Goal: Entertainment & Leisure: Consume media (video, audio)

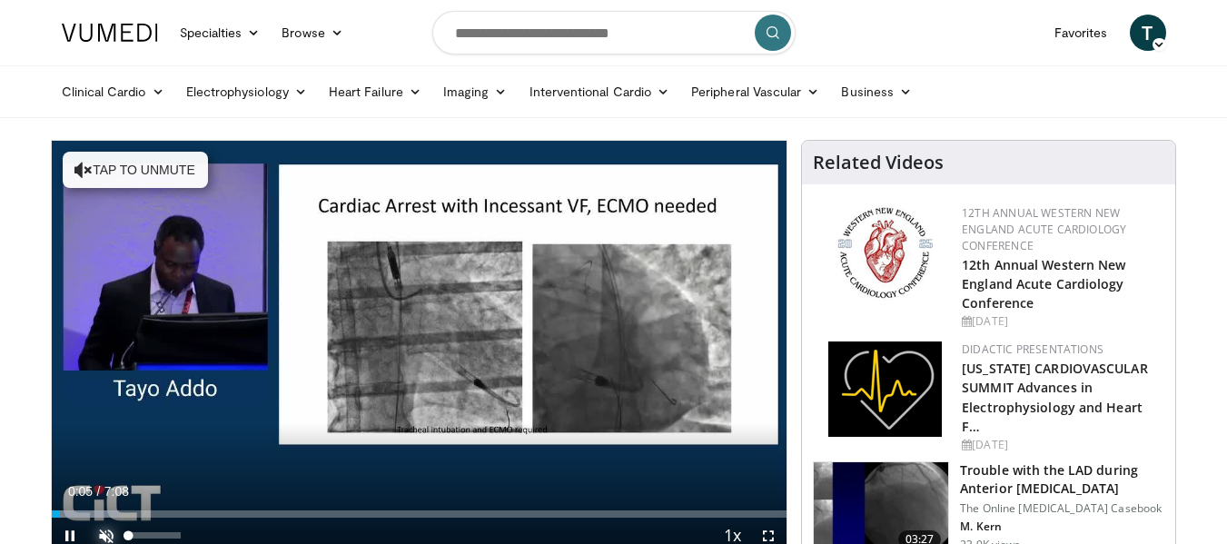
click at [104, 534] on span "Video Player" at bounding box center [106, 535] width 36 height 36
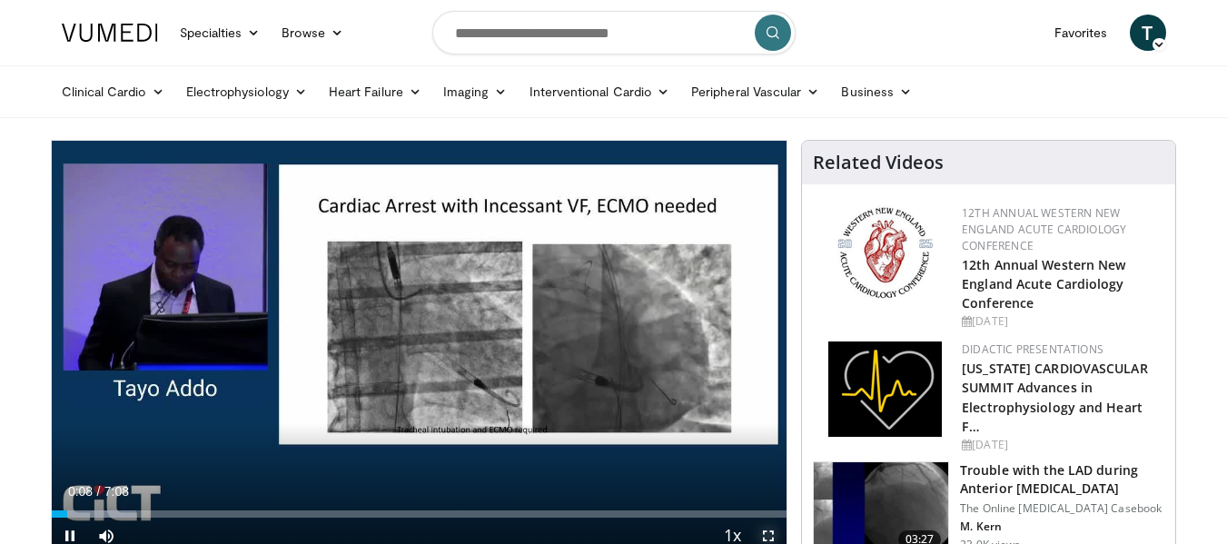
click at [766, 537] on span "Video Player" at bounding box center [768, 535] width 36 height 36
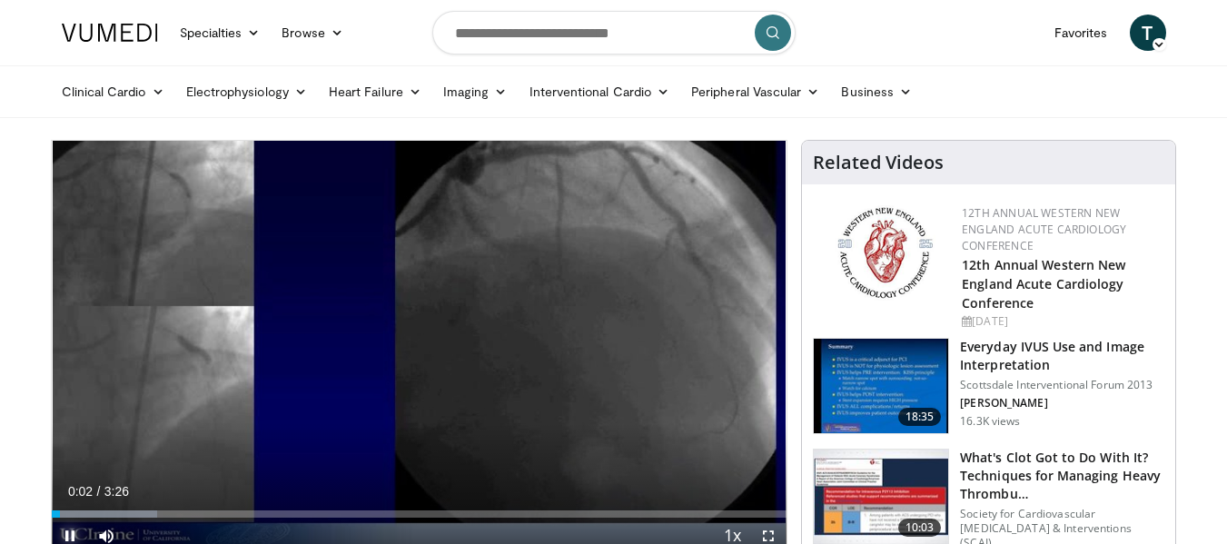
click at [65, 531] on span "Video Player" at bounding box center [70, 535] width 36 height 36
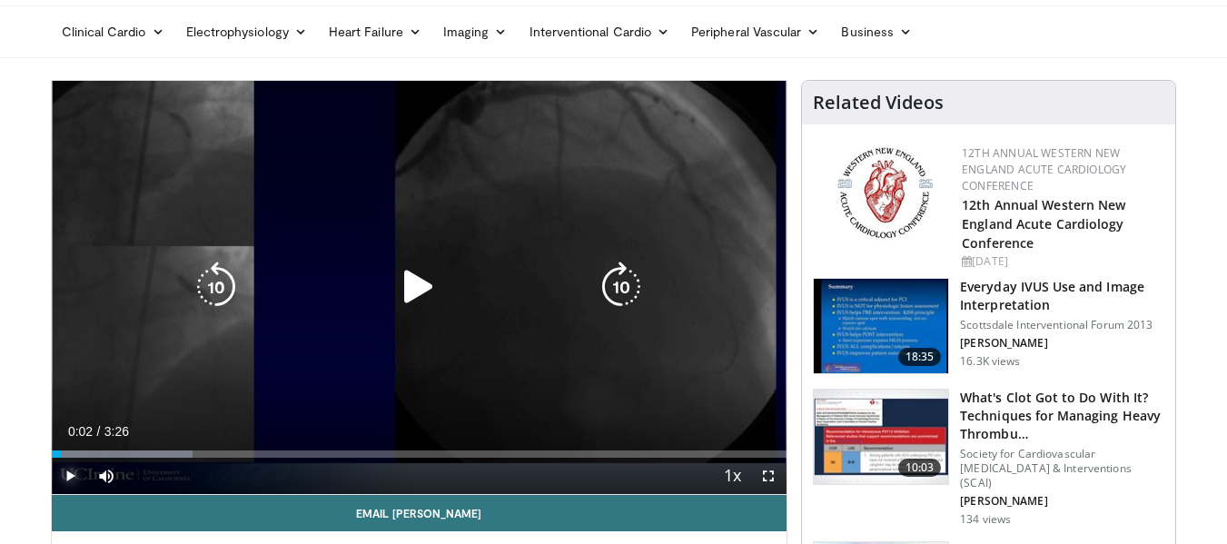
scroll to position [91, 0]
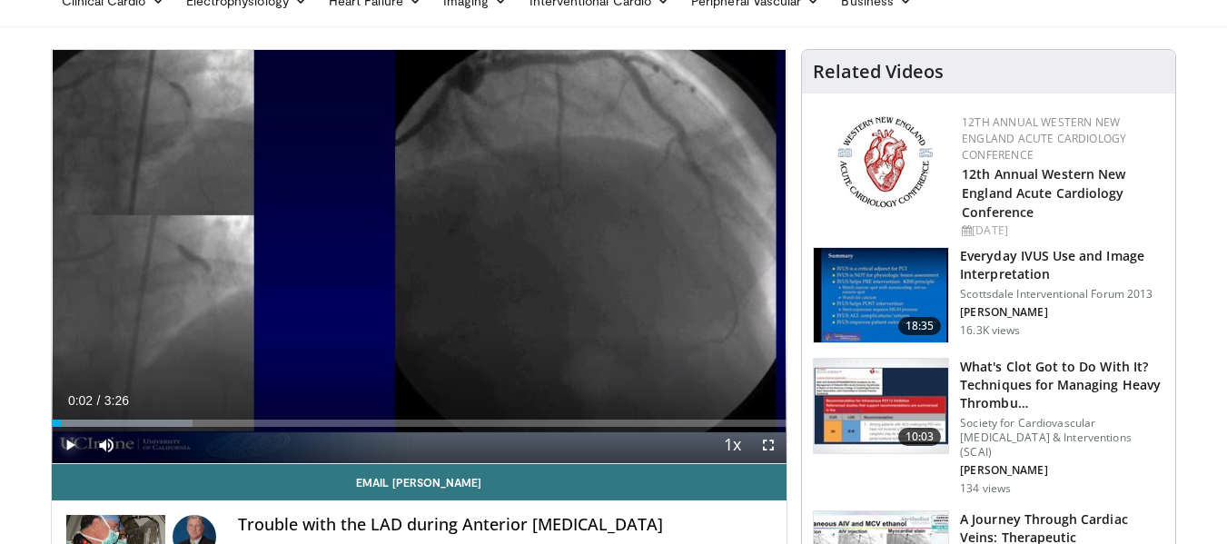
click at [69, 441] on span "Video Player" at bounding box center [70, 445] width 36 height 36
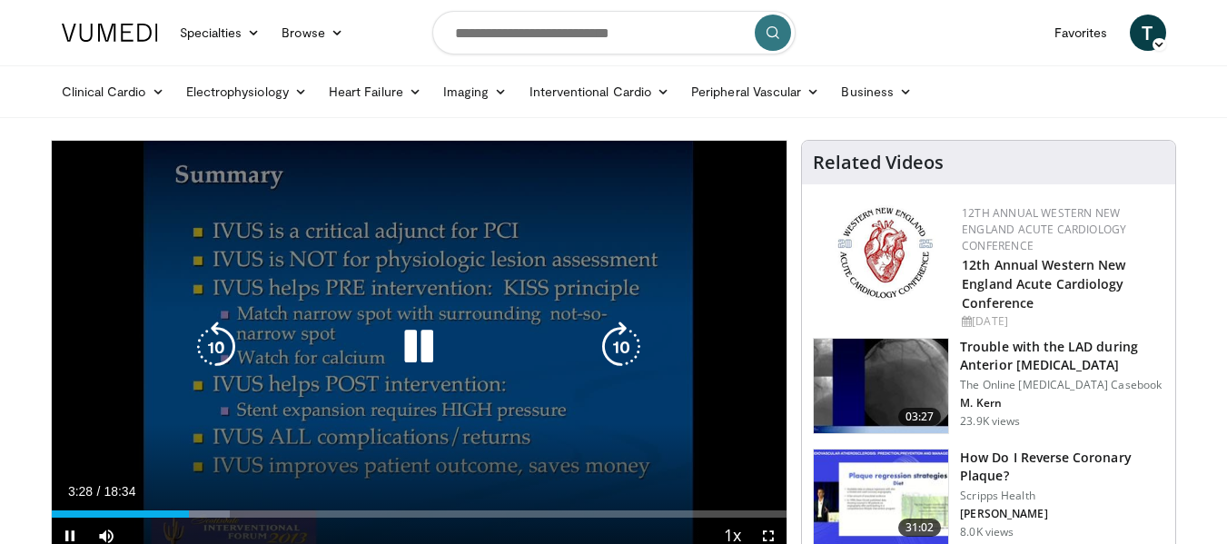
click at [426, 354] on icon "Video Player" at bounding box center [418, 346] width 51 height 51
